Goal: Task Accomplishment & Management: Manage account settings

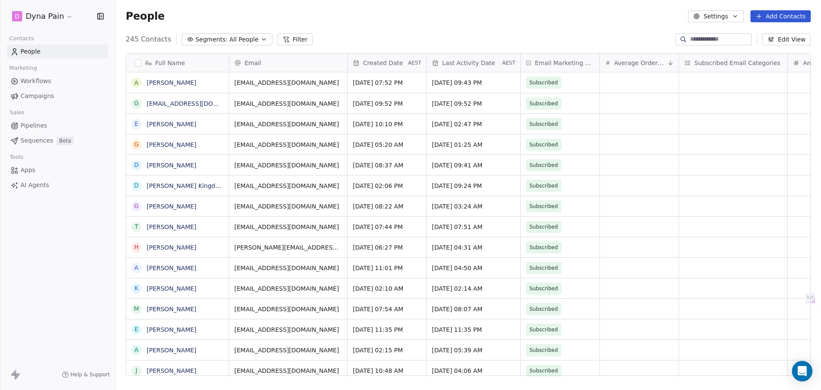
scroll to position [336, 699]
click at [60, 15] on html "D Dyna Pain Contacts People Marketing Workflows Campaigns Sales Pipelines Seque…" at bounding box center [410, 195] width 821 height 390
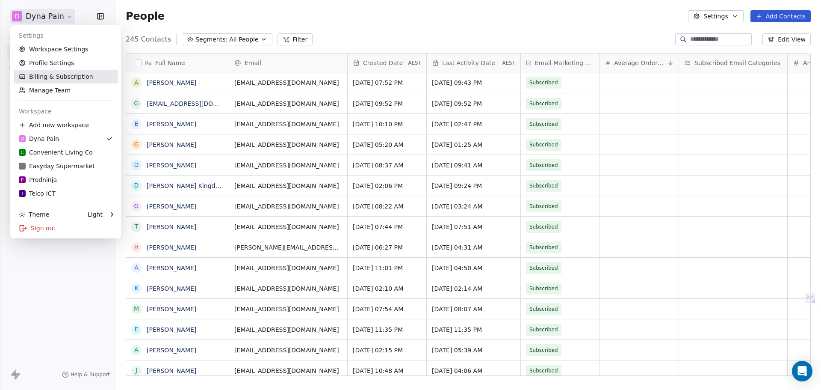
click at [62, 75] on link "Billing & Subscription" at bounding box center [66, 77] width 104 height 14
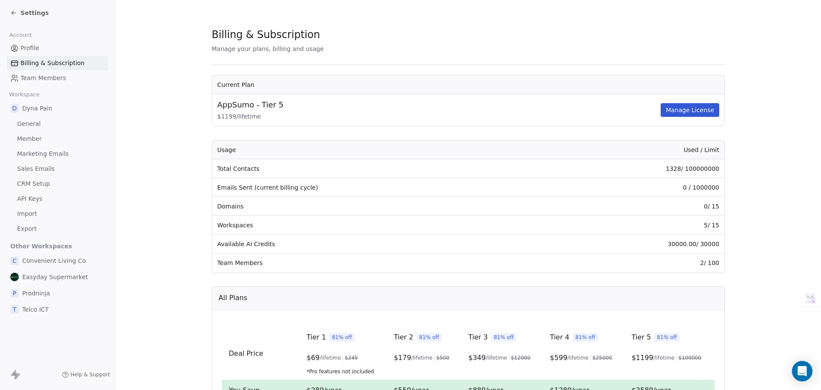
click at [35, 77] on span "Team Members" at bounding box center [43, 78] width 45 height 9
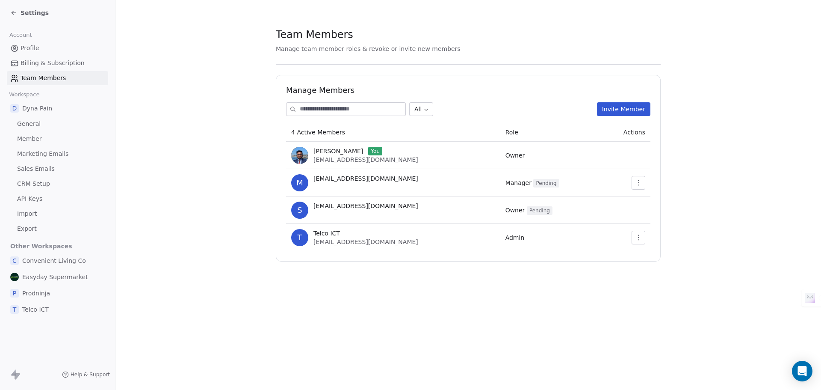
click at [14, 10] on icon at bounding box center [13, 12] width 7 height 7
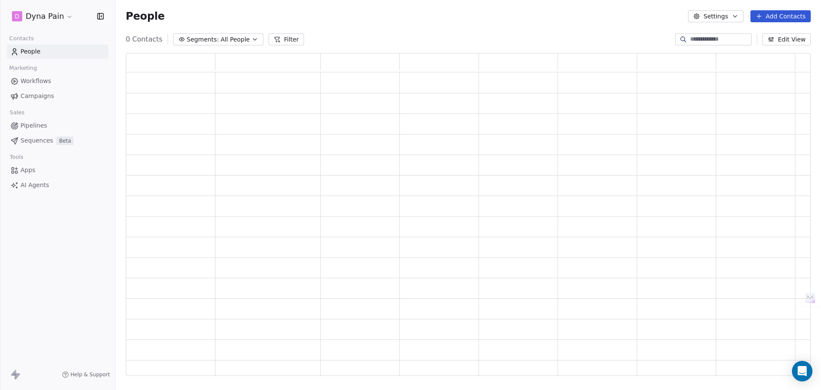
scroll to position [316, 679]
click at [64, 15] on html "D Dyna Pain Contacts People Marketing Workflows Campaigns Sales Pipelines Seque…" at bounding box center [410, 195] width 821 height 390
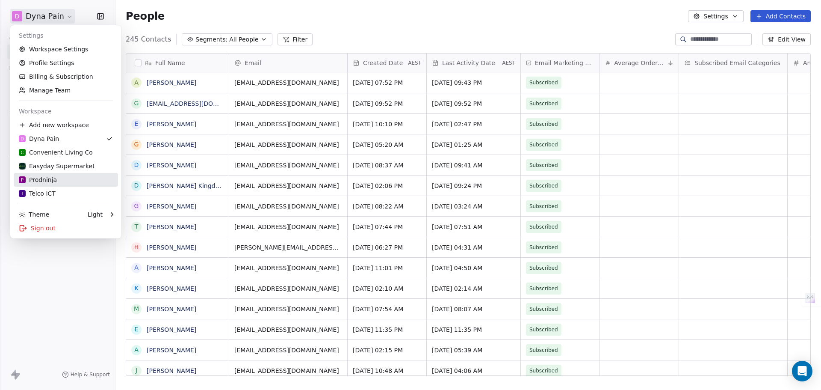
scroll to position [336, 699]
click at [83, 188] on link "T Telco ICT" at bounding box center [66, 193] width 104 height 14
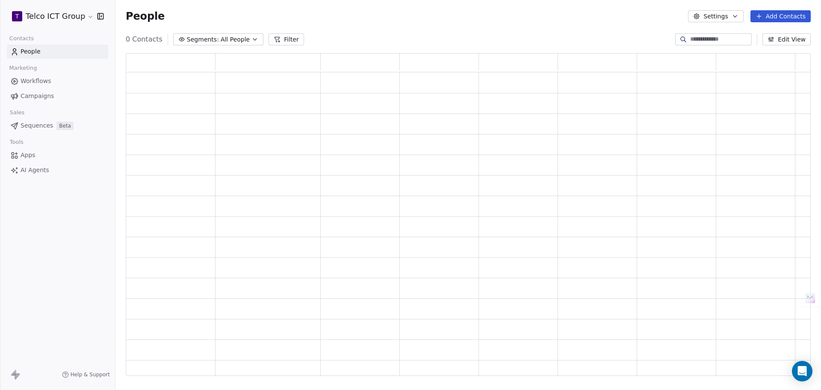
scroll to position [316, 679]
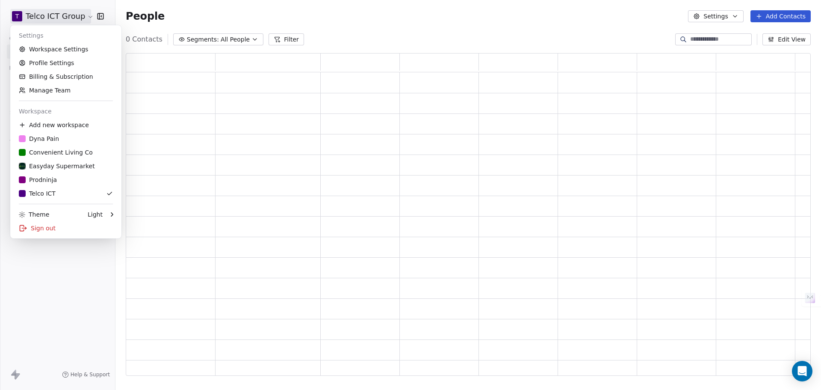
click at [74, 13] on html "T Telco ICT Group Contacts People Marketing Workflows Campaigns Sales Sequences…" at bounding box center [410, 195] width 821 height 390
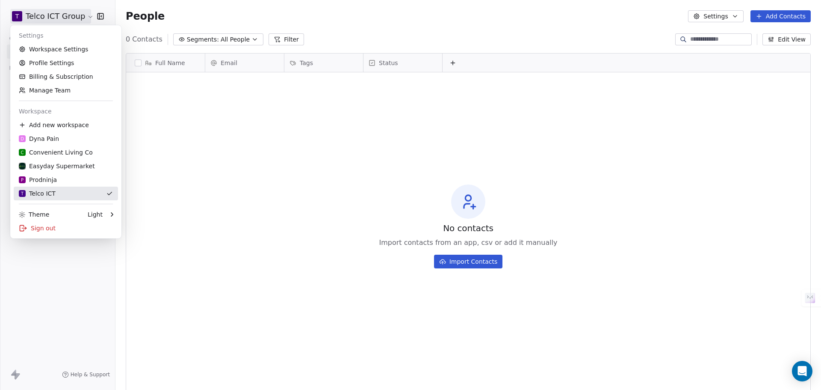
scroll to position [336, 699]
click at [66, 142] on div "D Dyna Pain" at bounding box center [66, 138] width 94 height 9
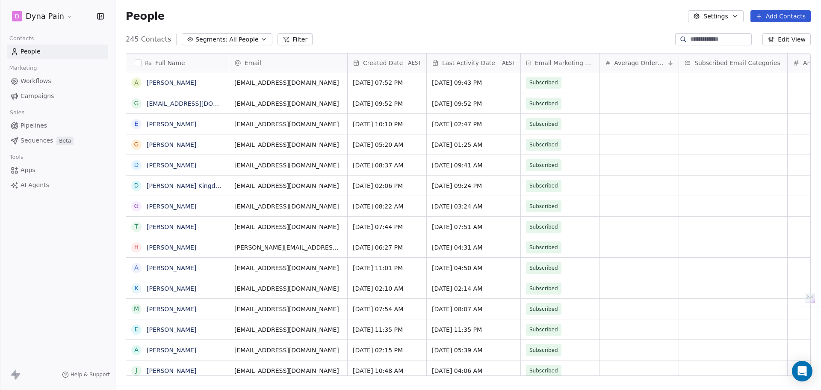
scroll to position [336, 699]
click at [63, 17] on html "D Dyna Pain Contacts People Marketing Workflows Campaigns Sales Pipelines Seque…" at bounding box center [410, 195] width 821 height 390
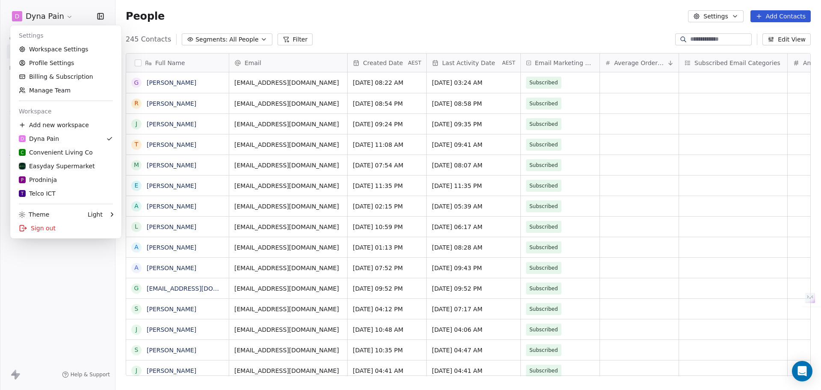
click at [211, 18] on html "D Dyna Pain Contacts People Marketing Workflows Campaigns Sales Pipelines Seque…" at bounding box center [410, 195] width 821 height 390
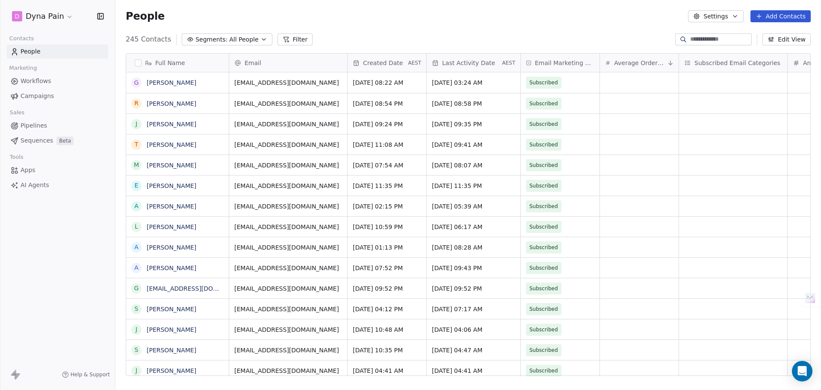
click at [31, 13] on html "D Dyna Pain Contacts People Marketing Workflows Campaigns Sales Pipelines Seque…" at bounding box center [410, 195] width 821 height 390
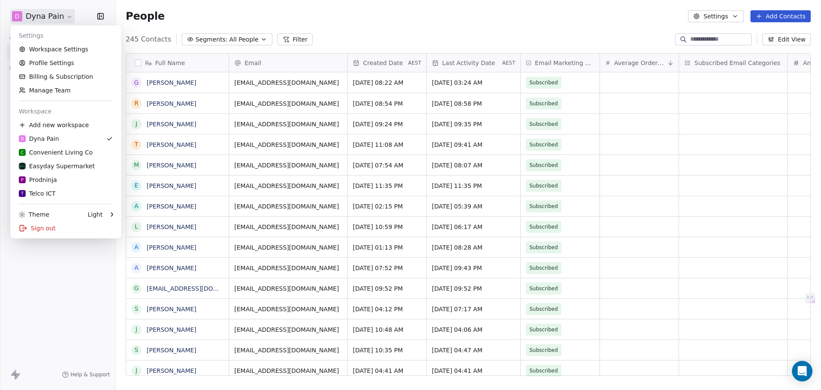
click at [66, 287] on html "D Dyna Pain Contacts People Marketing Workflows Campaigns Sales Pipelines Seque…" at bounding box center [410, 195] width 821 height 390
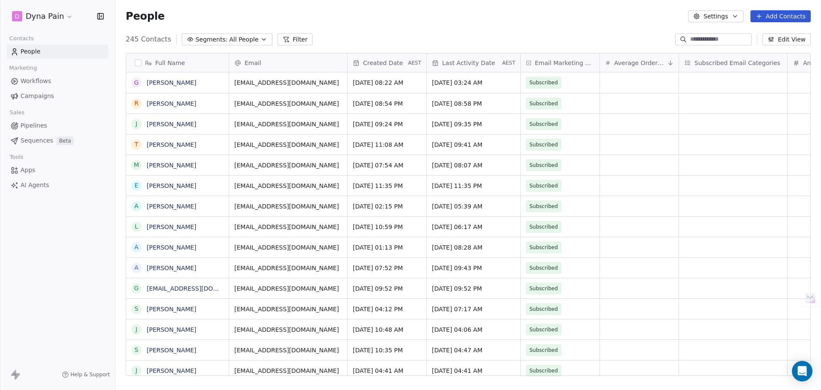
click at [45, 13] on html "D Dyna Pain Contacts People Marketing Workflows Campaigns Sales Pipelines Seque…" at bounding box center [410, 195] width 821 height 390
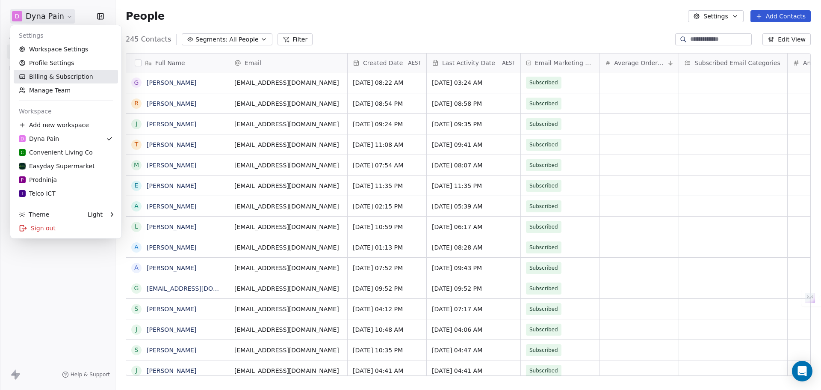
click at [66, 76] on link "Billing & Subscription" at bounding box center [66, 77] width 104 height 14
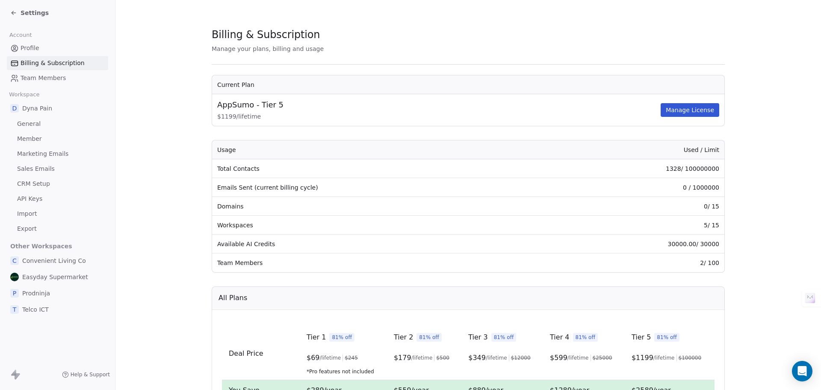
click at [41, 81] on span "Team Members" at bounding box center [43, 78] width 45 height 9
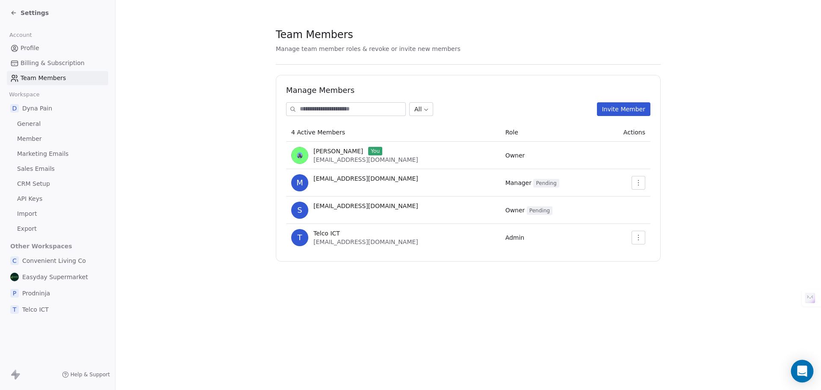
click at [804, 370] on icon "Open Intercom Messenger" at bounding box center [802, 370] width 10 height 11
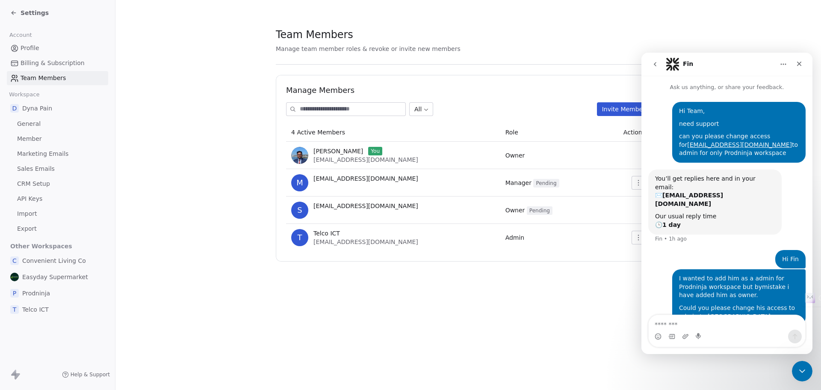
scroll to position [3, 0]
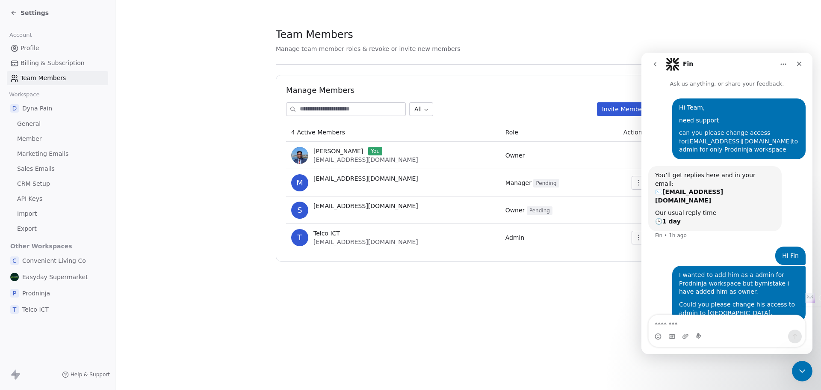
click at [718, 323] on textarea "Message…" at bounding box center [727, 322] width 157 height 15
type textarea "**********"
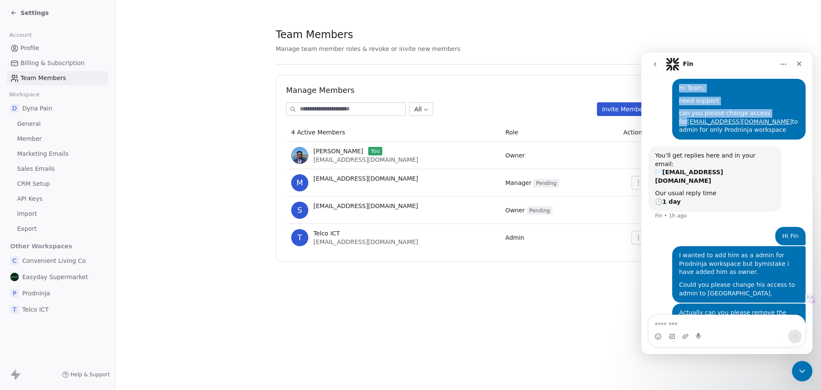
scroll to position [16, 0]
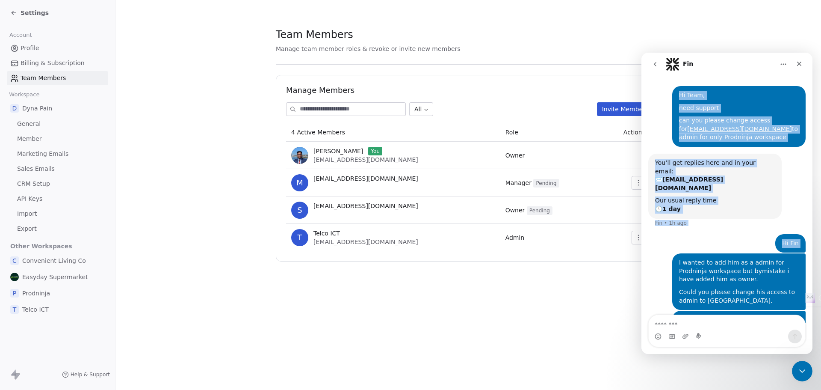
drag, startPoint x: 801, startPoint y: 70, endPoint x: 748, endPoint y: 220, distance: 159.5
click at [748, 220] on div "Fin Ask us anything, or share your feedback. Hi Team, need support can you plea…" at bounding box center [727, 203] width 171 height 301
click at [749, 208] on div "You’ll get replies here and in your email: ✉️ aditya.avion@gmail.com Our usual …" at bounding box center [726, 194] width 157 height 80
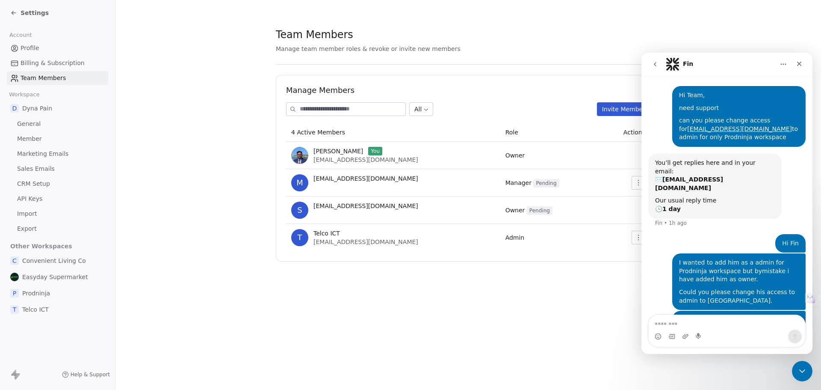
click at [651, 69] on button "go back" at bounding box center [655, 64] width 16 height 16
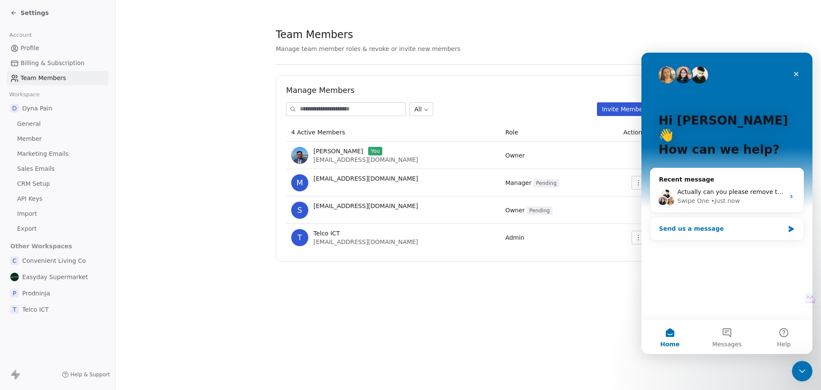
click at [726, 224] on div "Send us a message" at bounding box center [721, 228] width 125 height 9
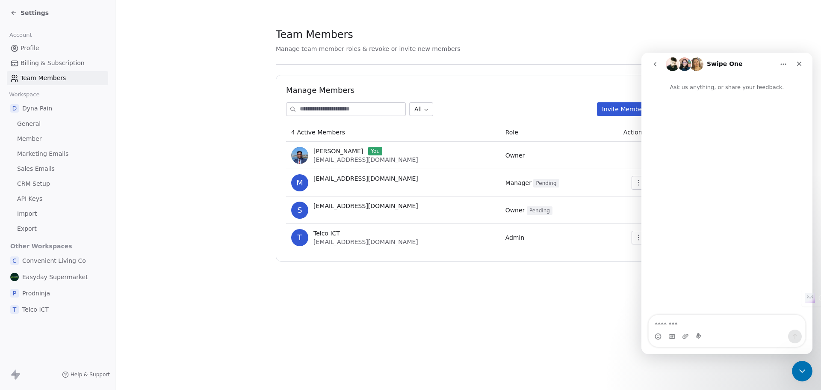
click at [659, 60] on button "go back" at bounding box center [655, 64] width 16 height 16
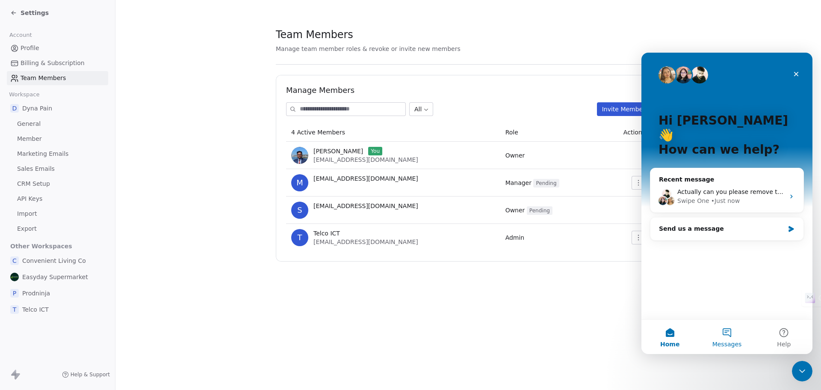
click at [728, 333] on button "Messages" at bounding box center [726, 336] width 57 height 34
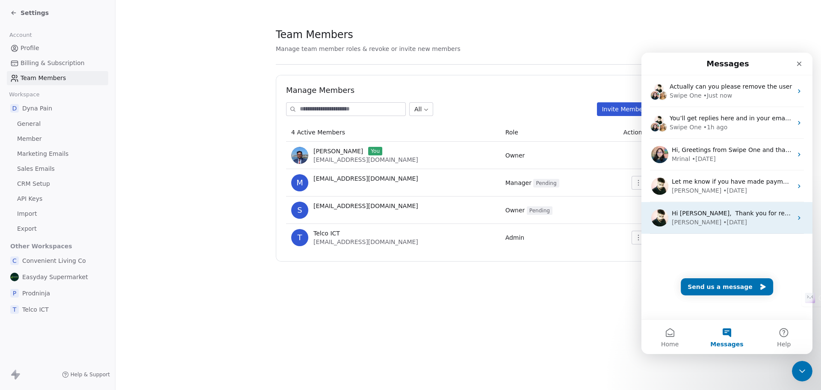
click at [728, 220] on div "Siddarth • 33w ago" at bounding box center [732, 222] width 121 height 9
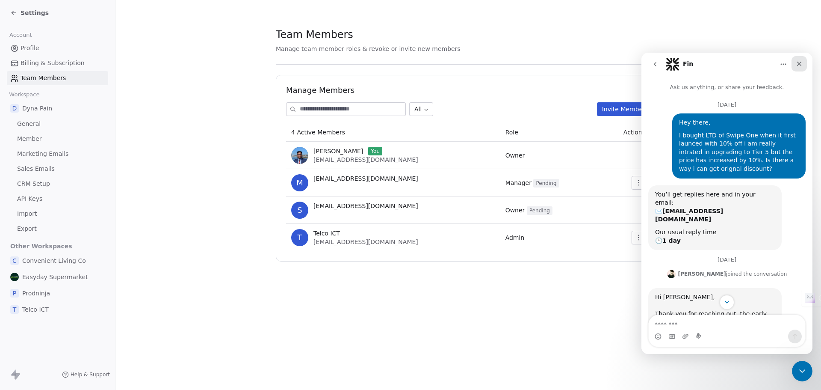
click at [803, 65] on div "Close" at bounding box center [799, 63] width 15 height 15
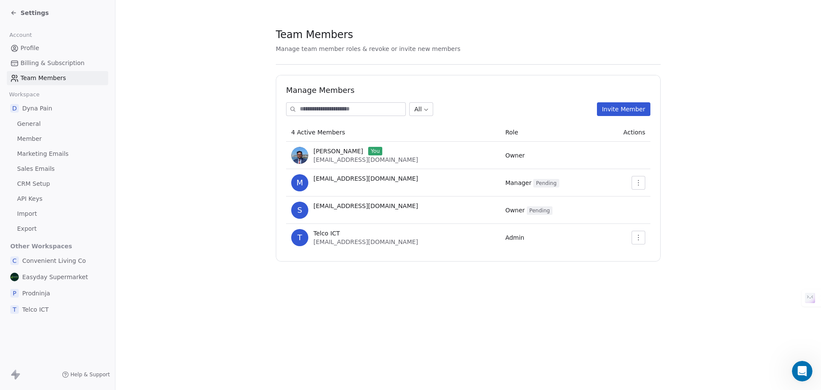
scroll to position [136, 0]
click at [643, 238] on button "button" at bounding box center [639, 238] width 14 height 14
click at [640, 256] on div "Update" at bounding box center [665, 256] width 61 height 14
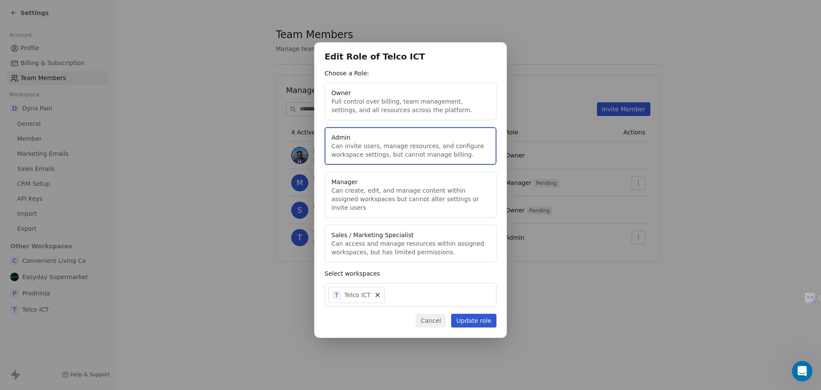
click at [357, 114] on button "Owner Full control over billing, team management, settings, and all resources a…" at bounding box center [411, 102] width 172 height 38
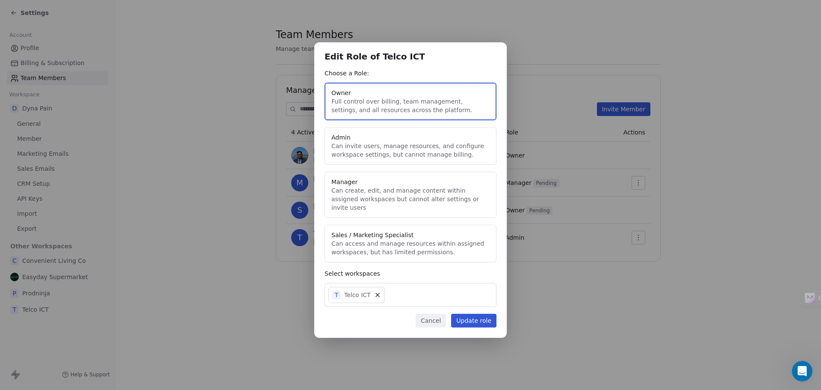
click at [432, 316] on button "Cancel" at bounding box center [431, 320] width 30 height 14
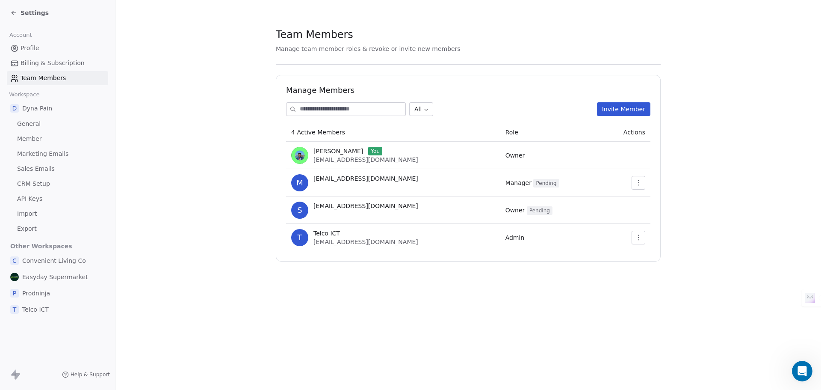
click at [640, 238] on icon "button" at bounding box center [638, 237] width 7 height 7
click at [33, 122] on span "General" at bounding box center [29, 123] width 24 height 9
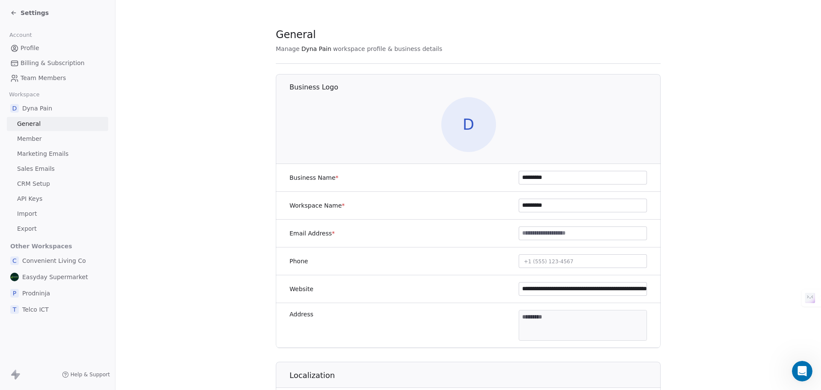
click at [34, 224] on link "Export" at bounding box center [57, 229] width 101 height 14
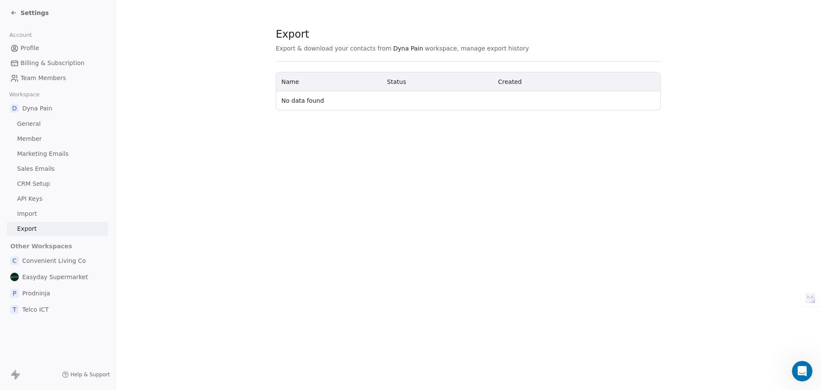
click at [36, 105] on span "Dyna Pain" at bounding box center [37, 108] width 30 height 9
click at [24, 122] on span "General" at bounding box center [29, 123] width 24 height 9
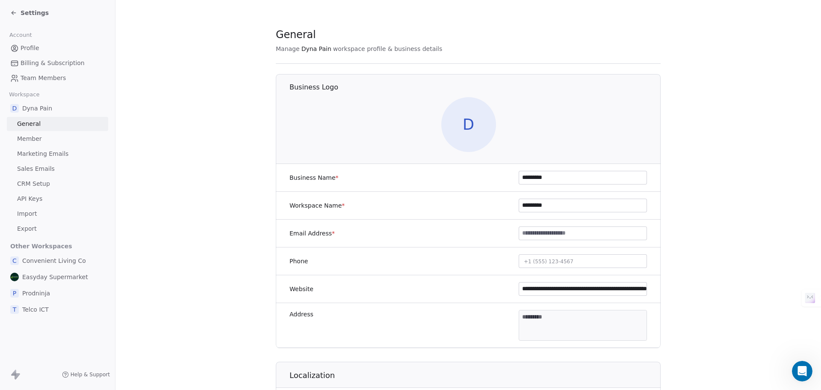
click at [30, 42] on link "Profile" at bounding box center [57, 48] width 101 height 14
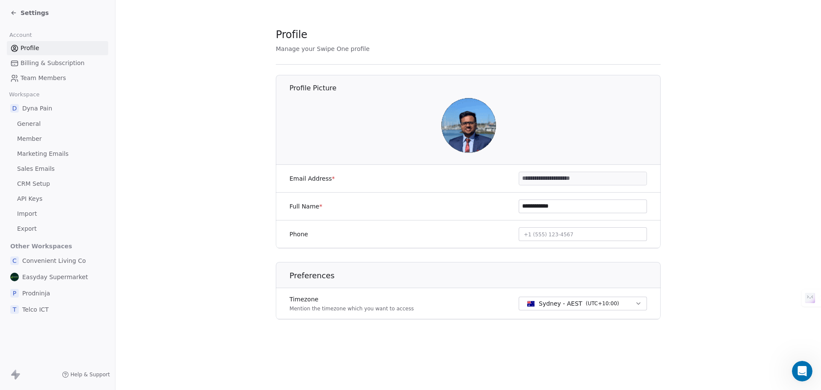
click at [30, 132] on link "Member" at bounding box center [57, 139] width 101 height 14
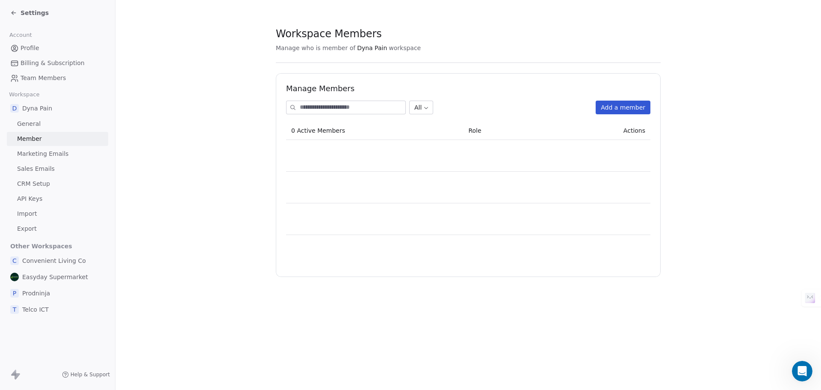
click at [31, 122] on span "General" at bounding box center [29, 123] width 24 height 9
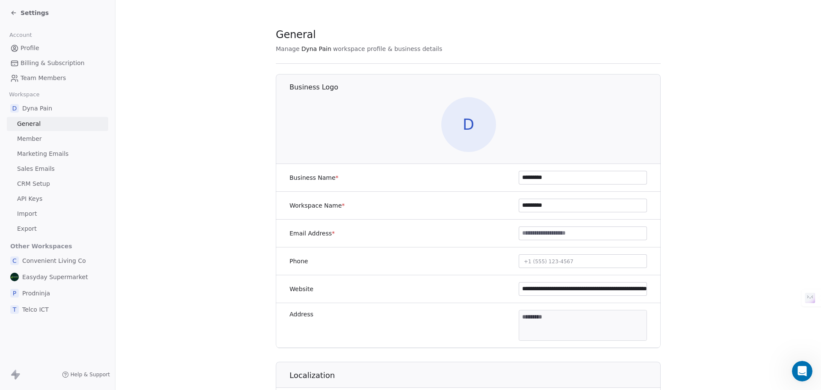
click at [15, 5] on div "Settings" at bounding box center [57, 13] width 115 height 26
click at [15, 11] on icon at bounding box center [13, 12] width 7 height 7
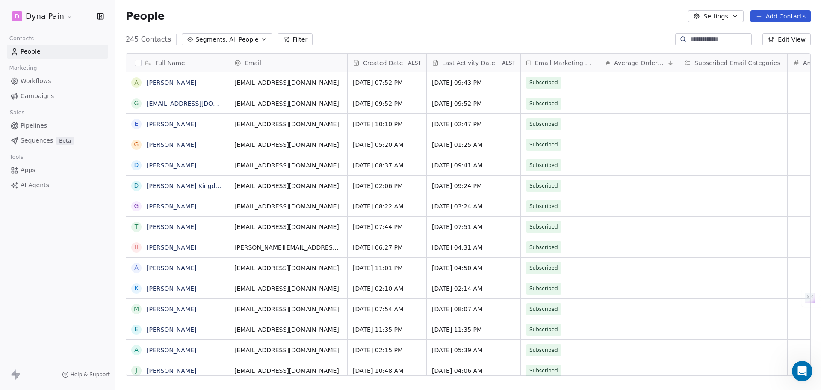
scroll to position [336, 699]
click at [728, 17] on button "Settings" at bounding box center [715, 16] width 55 height 12
click at [628, 17] on html "D Dyna Pain Contacts People Marketing Workflows Campaigns Sales Pipelines Seque…" at bounding box center [410, 195] width 821 height 390
